Goal: Book appointment/travel/reservation

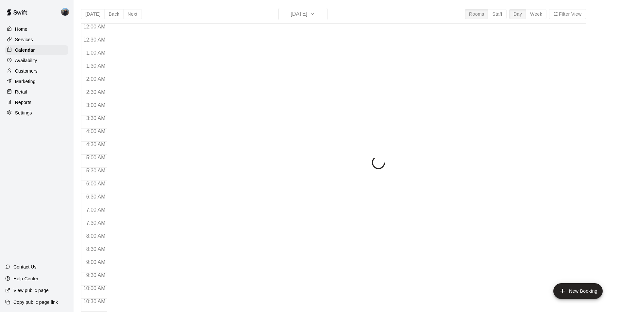
scroll to position [332, 0]
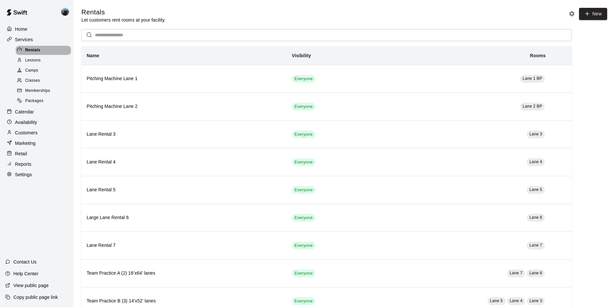
click at [28, 50] on span "Rentals" at bounding box center [32, 50] width 15 height 7
click at [22, 115] on p "Calendar" at bounding box center [24, 112] width 19 height 7
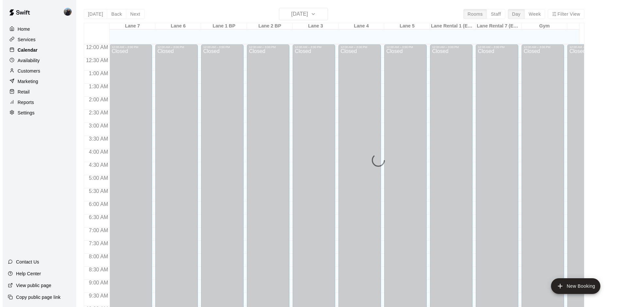
scroll to position [337, 0]
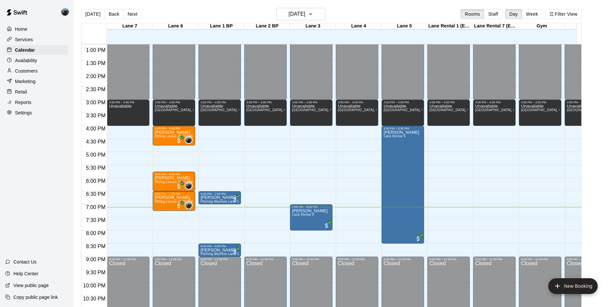
click at [128, 215] on div "12:00 AM – 3:00 PM Closed 3:00 PM – 4:00 PM Unavailable 9:00 PM – 11:59 PM Clos…" at bounding box center [128, 21] width 43 height 628
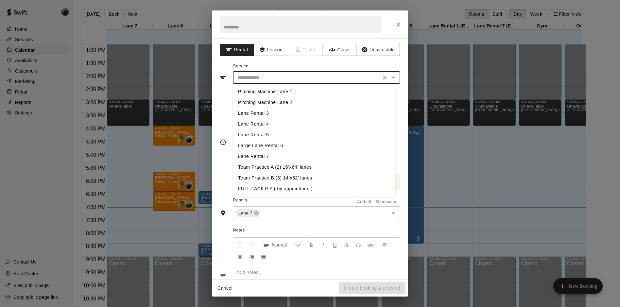
click at [295, 77] on input "text" at bounding box center [307, 78] width 144 height 8
click at [261, 156] on li "Lane Rental 7" at bounding box center [314, 156] width 163 height 11
type input "**********"
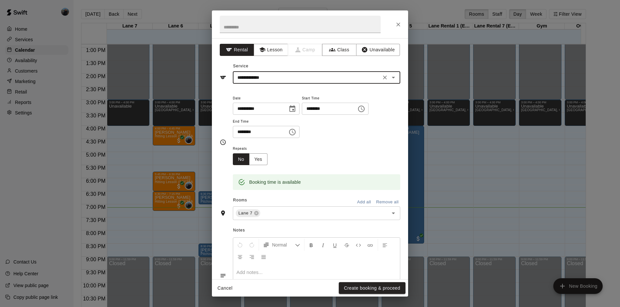
click at [343, 107] on input "********" at bounding box center [327, 109] width 50 height 12
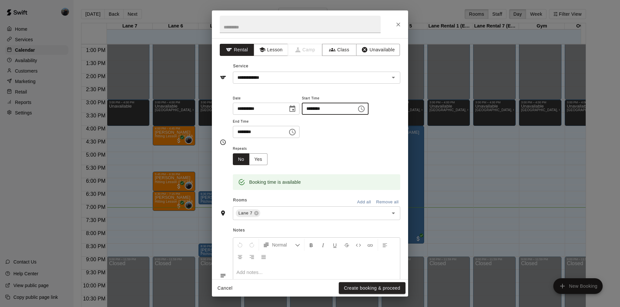
click at [338, 140] on div "**********" at bounding box center [316, 119] width 167 height 51
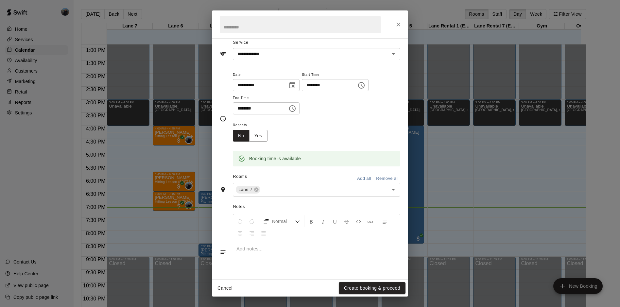
scroll to position [46, 0]
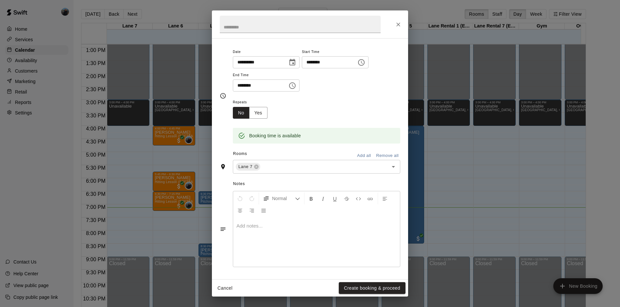
click at [269, 226] on p at bounding box center [316, 226] width 160 height 7
click at [376, 290] on button "Create booking & proceed" at bounding box center [372, 288] width 67 height 12
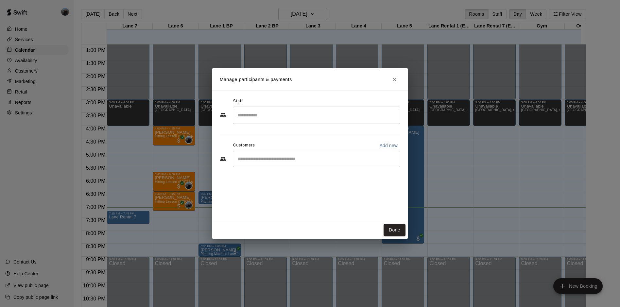
click at [280, 156] on input "Start typing to search customers..." at bounding box center [317, 159] width 162 height 7
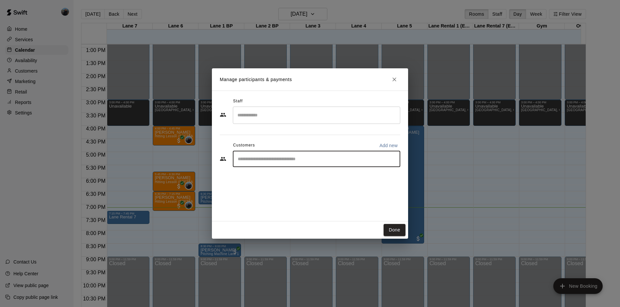
click at [272, 111] on input "Search staff" at bounding box center [317, 115] width 162 height 11
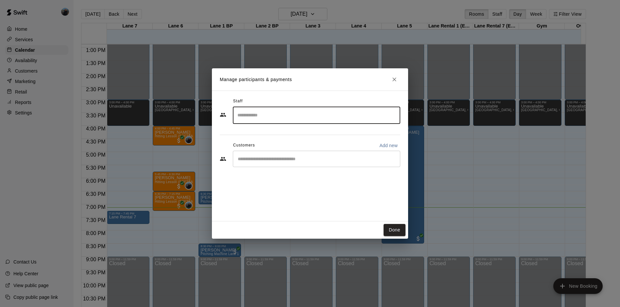
click at [272, 111] on input "Search staff" at bounding box center [317, 115] width 162 height 11
click at [383, 145] on p "Add new" at bounding box center [388, 145] width 18 height 7
select select "**"
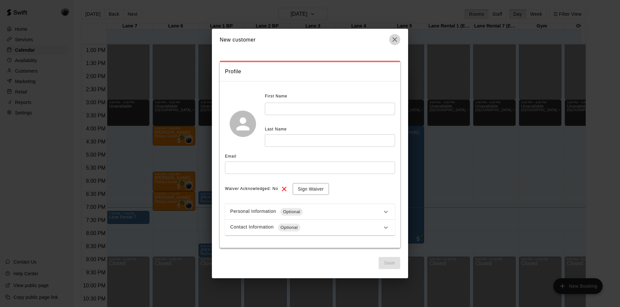
click at [397, 41] on icon "button" at bounding box center [395, 40] width 8 height 8
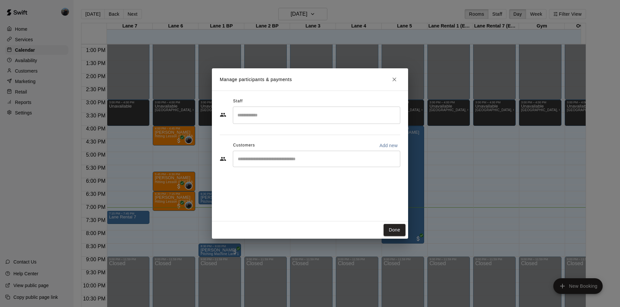
click at [250, 158] on input "Start typing to search customers..." at bounding box center [317, 159] width 162 height 7
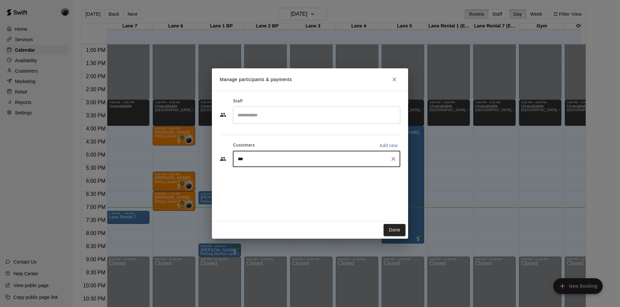
type input "****"
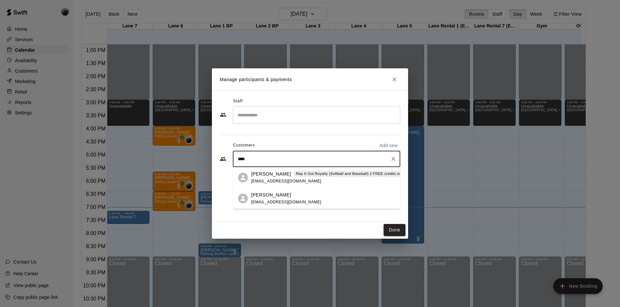
click at [289, 179] on span "[EMAIL_ADDRESS][DOMAIN_NAME]" at bounding box center [286, 181] width 70 height 5
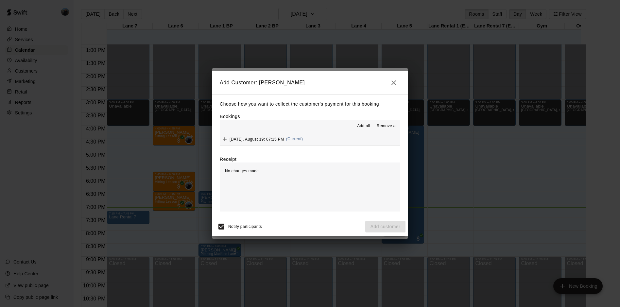
click at [332, 197] on div "No changes made" at bounding box center [310, 187] width 181 height 49
click at [245, 167] on div "No changes made" at bounding box center [310, 187] width 181 height 49
click at [282, 98] on div "Choose how you want to collect the customer's payment for this booking Bookings…" at bounding box center [310, 156] width 196 height 123
drag, startPoint x: 282, startPoint y: 98, endPoint x: 323, endPoint y: 108, distance: 42.6
click at [323, 108] on div "Choose how you want to collect the customer's payment for this booking Bookings…" at bounding box center [310, 156] width 196 height 123
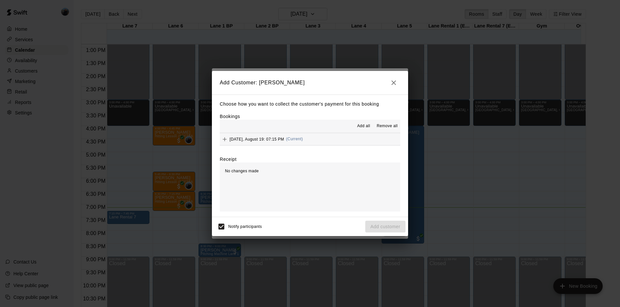
click at [255, 179] on div "No changes made" at bounding box center [310, 187] width 181 height 49
click at [226, 159] on label "Receipt" at bounding box center [228, 159] width 17 height 7
drag, startPoint x: 312, startPoint y: 209, endPoint x: 312, endPoint y: 204, distance: 4.9
click at [312, 204] on div "No changes made" at bounding box center [310, 187] width 181 height 49
click at [263, 142] on div "[DATE], August 19: 07:15 PM (Current)" at bounding box center [261, 139] width 83 height 10
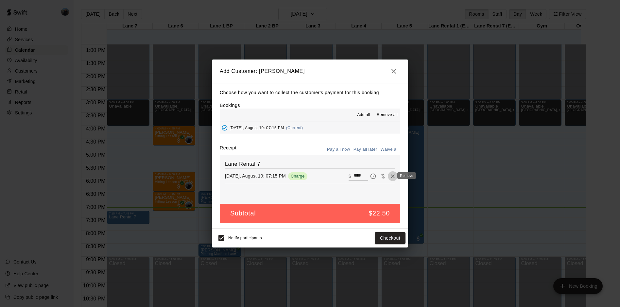
click at [390, 176] on icon "Remove" at bounding box center [393, 176] width 7 height 7
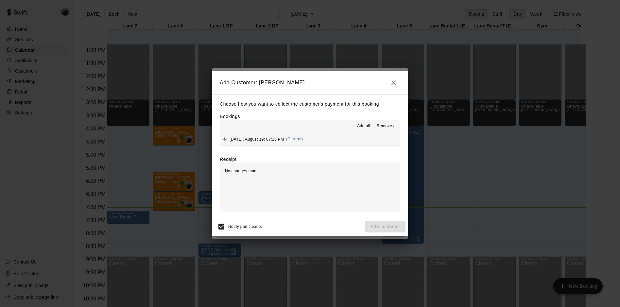
click at [308, 198] on div "No changes made" at bounding box center [310, 187] width 181 height 49
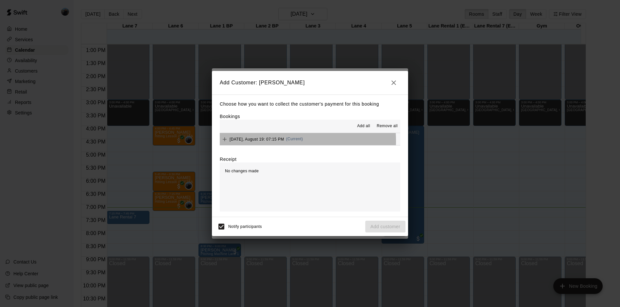
click at [272, 142] on div "[DATE], August 19: 07:15 PM (Current)" at bounding box center [261, 139] width 83 height 10
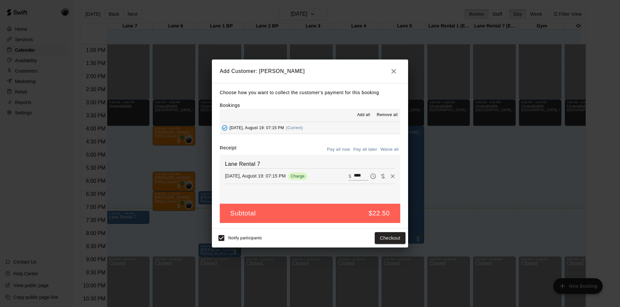
click at [256, 179] on p "[DATE], August 19: 07:15 PM" at bounding box center [255, 176] width 61 height 7
click at [390, 151] on button "Waive all" at bounding box center [390, 150] width 22 height 10
type input "*"
click at [388, 240] on button "Add customer" at bounding box center [385, 238] width 40 height 12
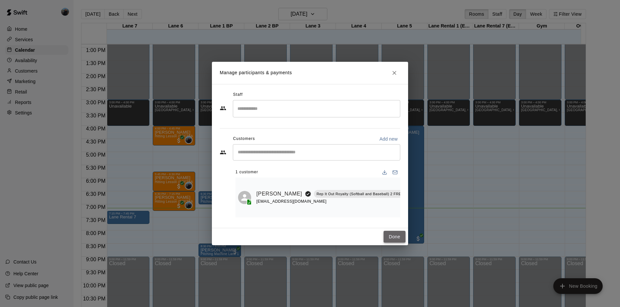
click at [395, 240] on button "Done" at bounding box center [395, 237] width 22 height 12
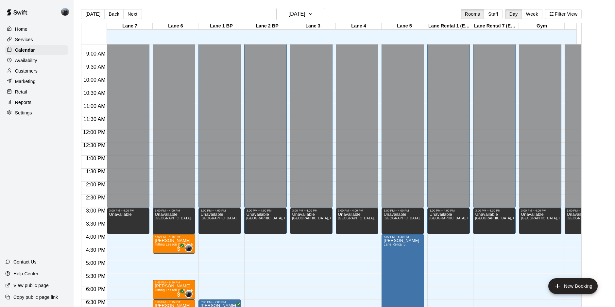
scroll to position [364, 0]
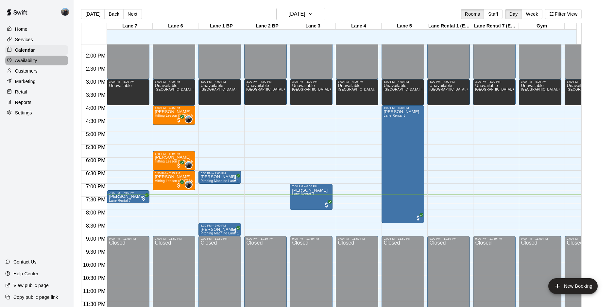
click at [26, 62] on p "Availability" at bounding box center [26, 60] width 22 height 7
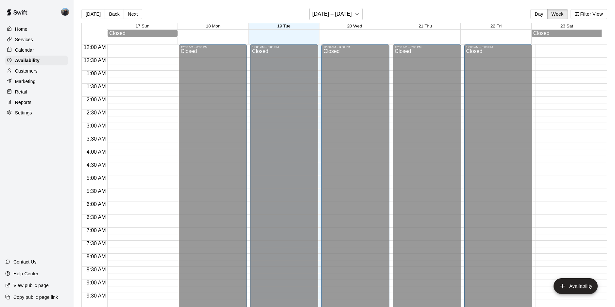
scroll to position [357, 0]
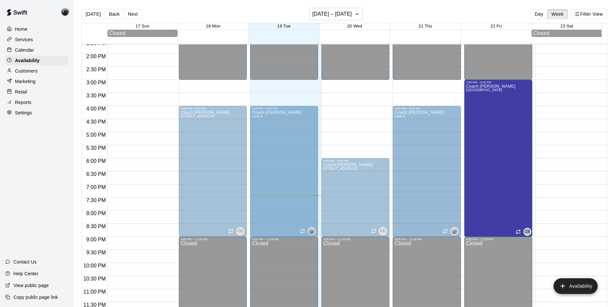
drag, startPoint x: 499, startPoint y: 121, endPoint x: 484, endPoint y: 125, distance: 15.2
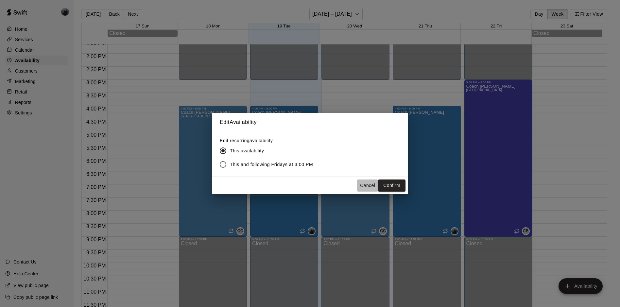
click at [362, 183] on button "Cancel" at bounding box center [367, 186] width 21 height 12
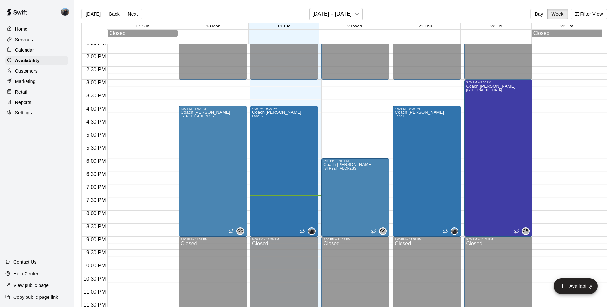
click at [31, 49] on p "Calendar" at bounding box center [24, 50] width 19 height 7
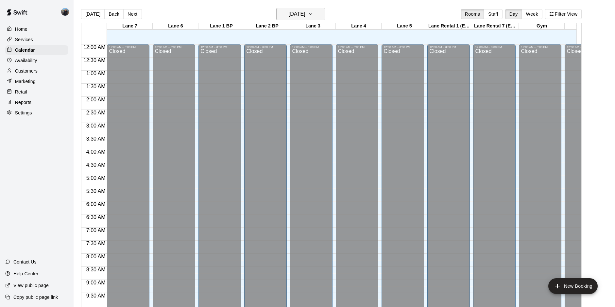
scroll to position [337, 0]
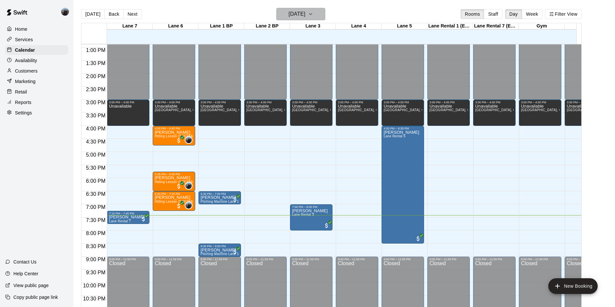
click at [305, 11] on h6 "[DATE]" at bounding box center [297, 13] width 17 height 9
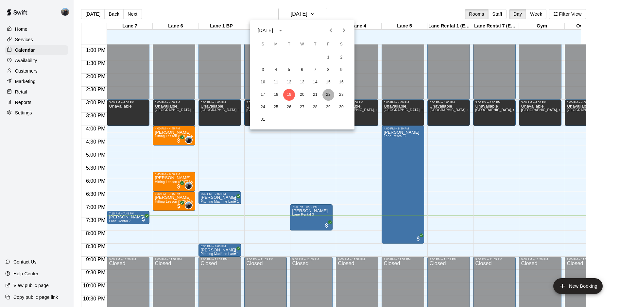
click at [329, 94] on button "22" at bounding box center [329, 95] width 12 height 12
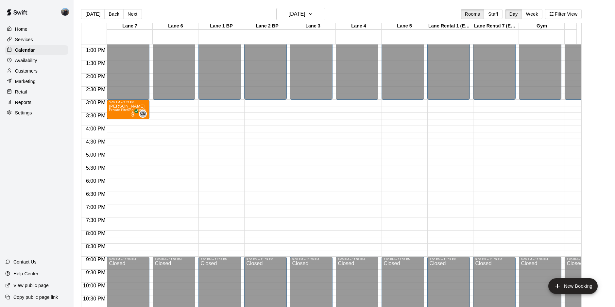
click at [305, 21] on div "[DATE] Back [DATE][DATE] Rooms Staff Day Week Filter View" at bounding box center [331, 15] width 501 height 15
click at [305, 17] on h6 "[DATE]" at bounding box center [297, 13] width 17 height 9
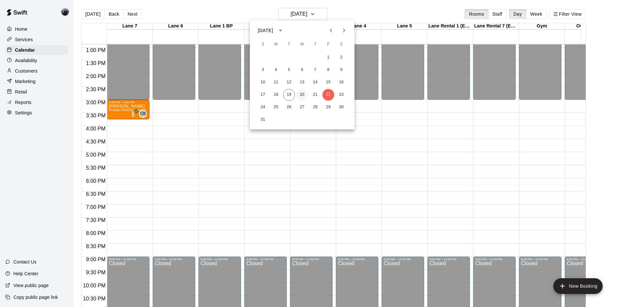
click at [306, 94] on button "20" at bounding box center [302, 95] width 12 height 12
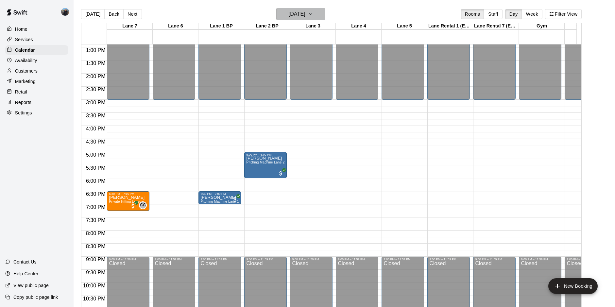
click at [290, 15] on h6 "[DATE]" at bounding box center [297, 13] width 17 height 9
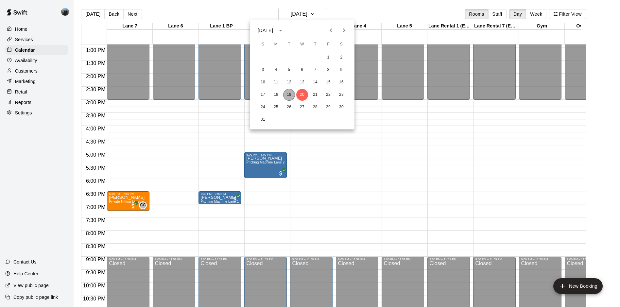
click at [291, 98] on button "19" at bounding box center [289, 95] width 12 height 12
